Goal: Task Accomplishment & Management: Complete application form

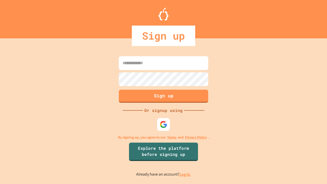
click at [185, 174] on link "Log in." at bounding box center [185, 173] width 12 height 5
